Goal: Information Seeking & Learning: Obtain resource

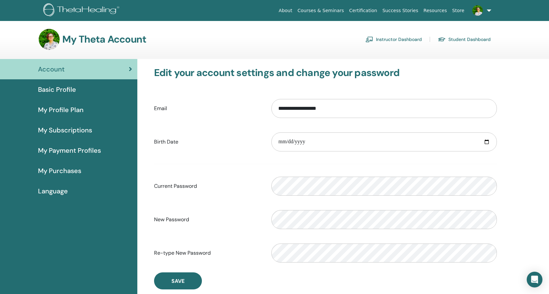
click at [60, 90] on span "Basic Profile" at bounding box center [57, 90] width 38 height 10
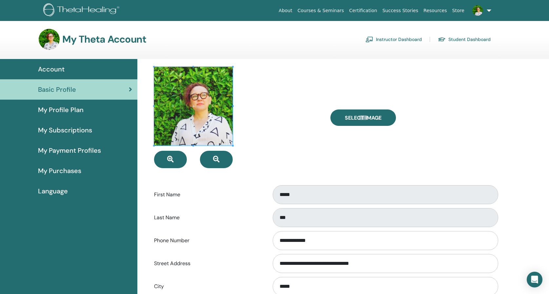
click at [184, 108] on span at bounding box center [193, 106] width 79 height 79
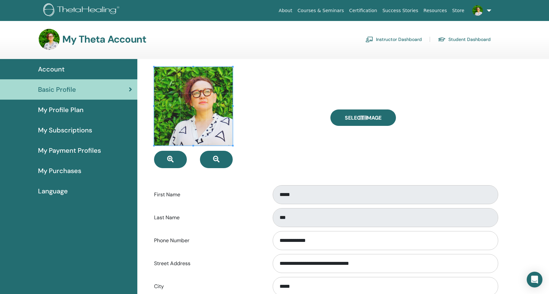
click at [232, 193] on label "First Name" at bounding box center [208, 195] width 118 height 12
click at [529, 279] on div "Open Intercom Messenger" at bounding box center [535, 279] width 17 height 17
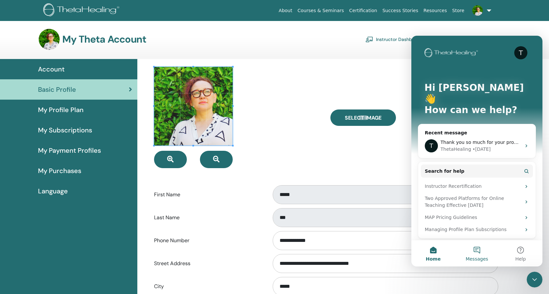
click at [474, 252] on button "Messages" at bounding box center [477, 253] width 44 height 26
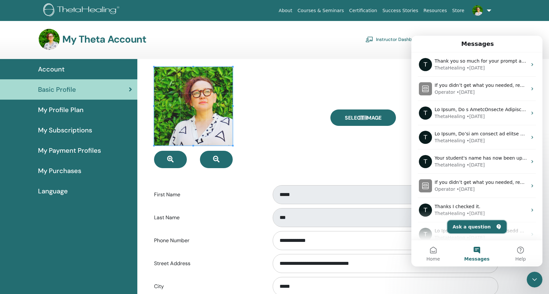
click at [476, 228] on button "Ask a question" at bounding box center [477, 226] width 59 height 13
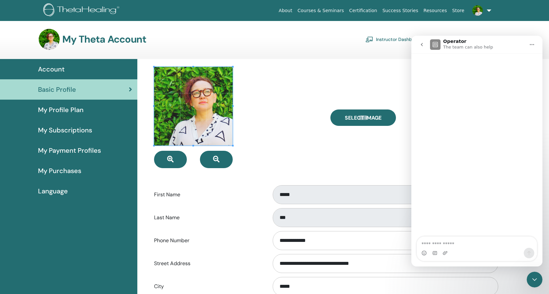
click at [463, 247] on textarea "Ask a question…" at bounding box center [477, 242] width 120 height 11
type textarea "**********"
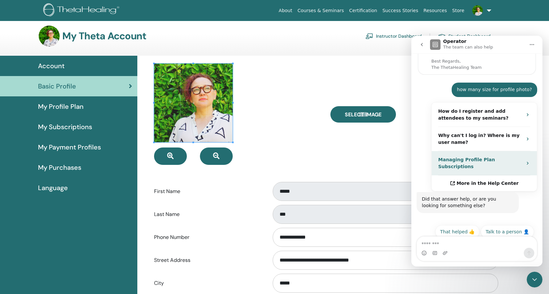
scroll to position [4, 0]
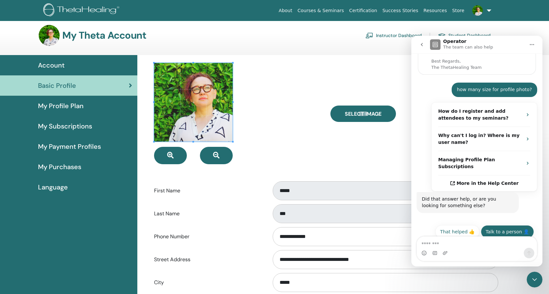
click at [512, 226] on button "Talk to a person 👤" at bounding box center [507, 231] width 53 height 13
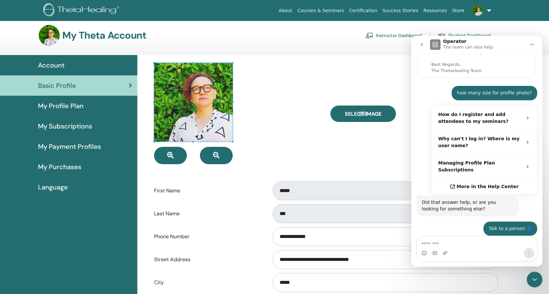
scroll to position [77, 0]
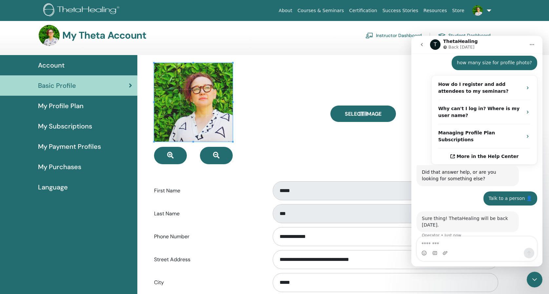
click at [468, 248] on div "Intercom messenger" at bounding box center [477, 253] width 120 height 10
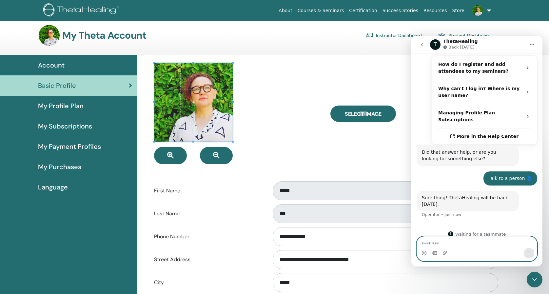
click at [467, 246] on textarea "Message…" at bounding box center [477, 242] width 120 height 11
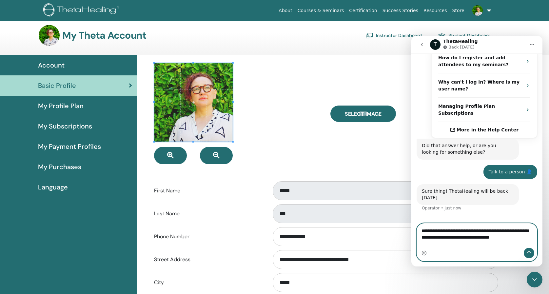
scroll to position [141, 0]
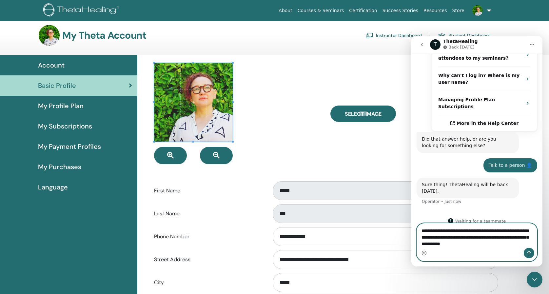
type textarea "**********"
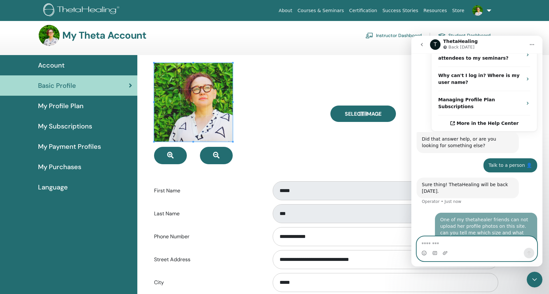
scroll to position [167, 0]
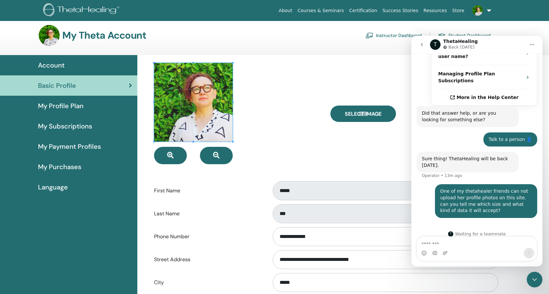
click at [61, 66] on span "Account" at bounding box center [51, 65] width 27 height 10
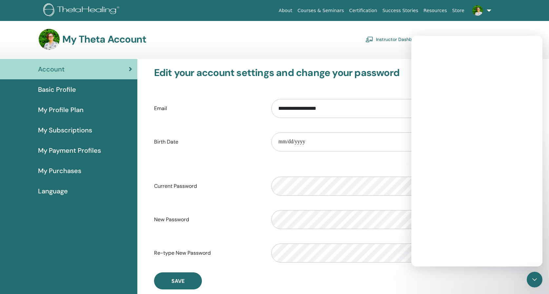
click at [81, 12] on img at bounding box center [82, 10] width 78 height 15
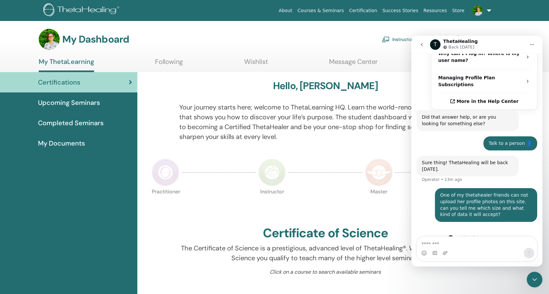
scroll to position [167, 0]
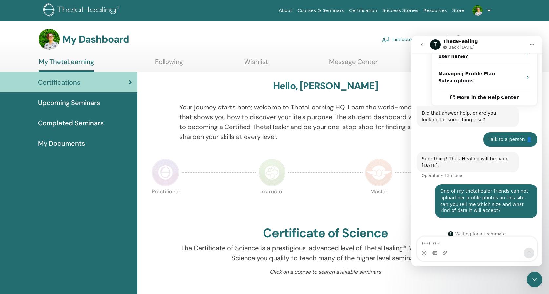
click at [420, 44] on icon "go back" at bounding box center [422, 44] width 5 height 5
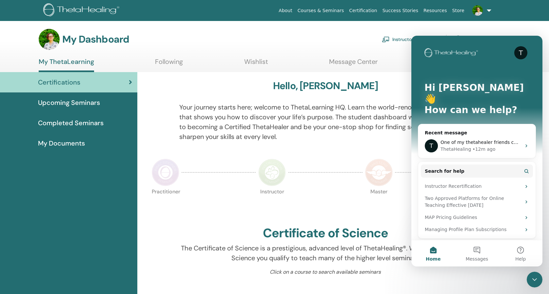
scroll to position [0, 0]
click at [534, 282] on icon "Close Intercom Messenger" at bounding box center [535, 280] width 8 height 8
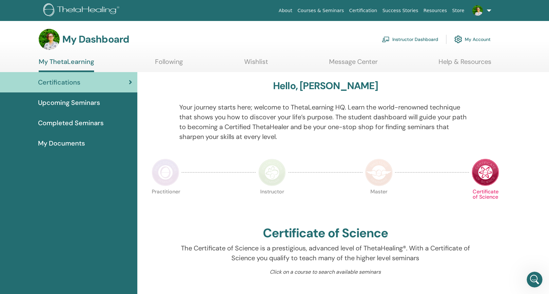
click at [418, 41] on link "Instructor Dashboard" at bounding box center [410, 39] width 56 height 14
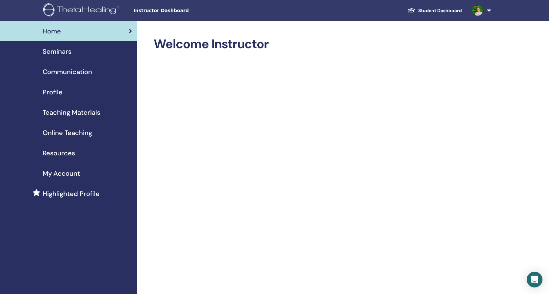
click at [76, 114] on span "Teaching Materials" at bounding box center [72, 113] width 58 height 10
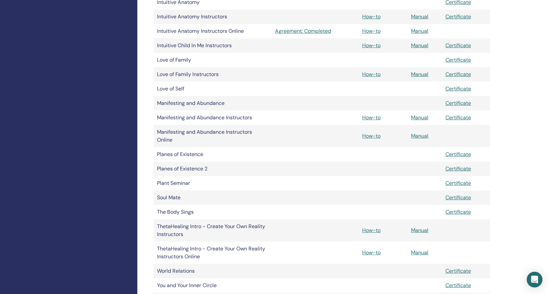
scroll to position [457, 0]
click at [417, 72] on link "Manual" at bounding box center [419, 74] width 17 height 7
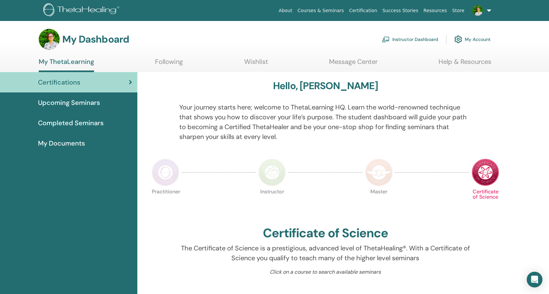
click at [425, 41] on link "Instructor Dashboard" at bounding box center [410, 39] width 56 height 14
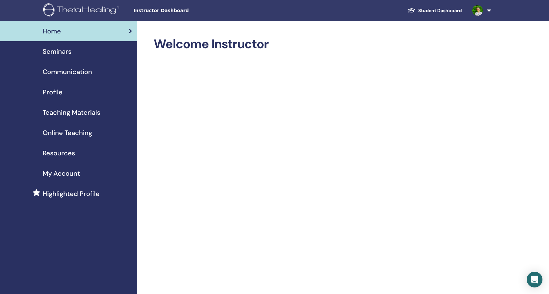
click at [71, 51] on span "Seminars" at bounding box center [57, 52] width 29 height 10
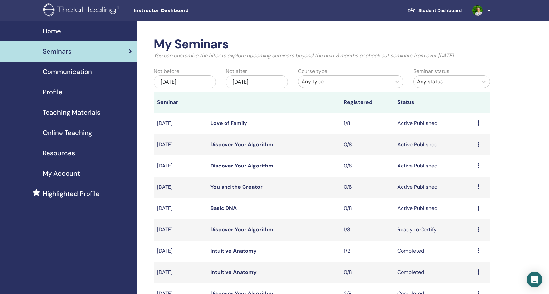
click at [81, 131] on span "Online Teaching" at bounding box center [68, 133] width 50 height 10
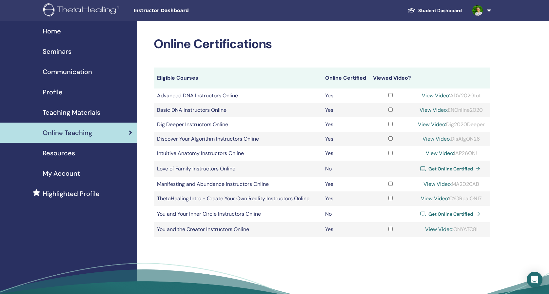
click at [96, 114] on span "Teaching Materials" at bounding box center [72, 113] width 58 height 10
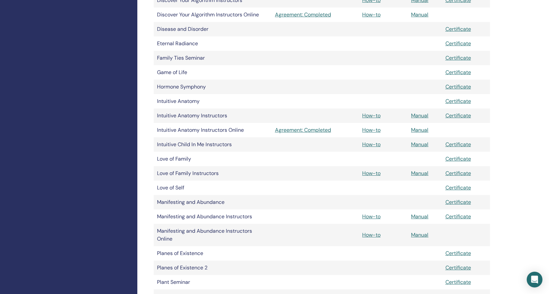
scroll to position [359, 0]
click at [422, 173] on link "Manual" at bounding box center [419, 172] width 17 height 7
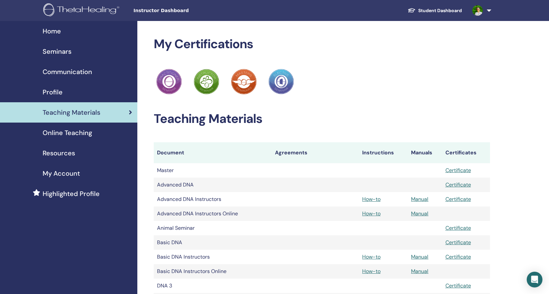
scroll to position [359, 0]
